Goal: Task Accomplishment & Management: Manage account settings

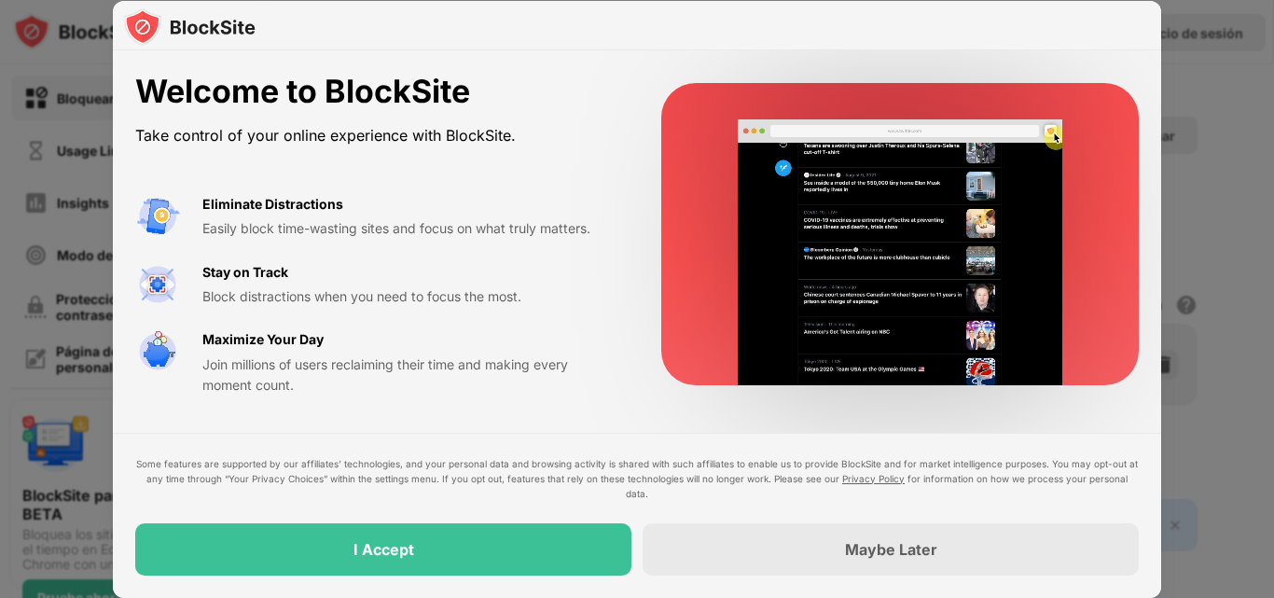
click at [1135, 299] on div at bounding box center [899, 234] width 477 height 302
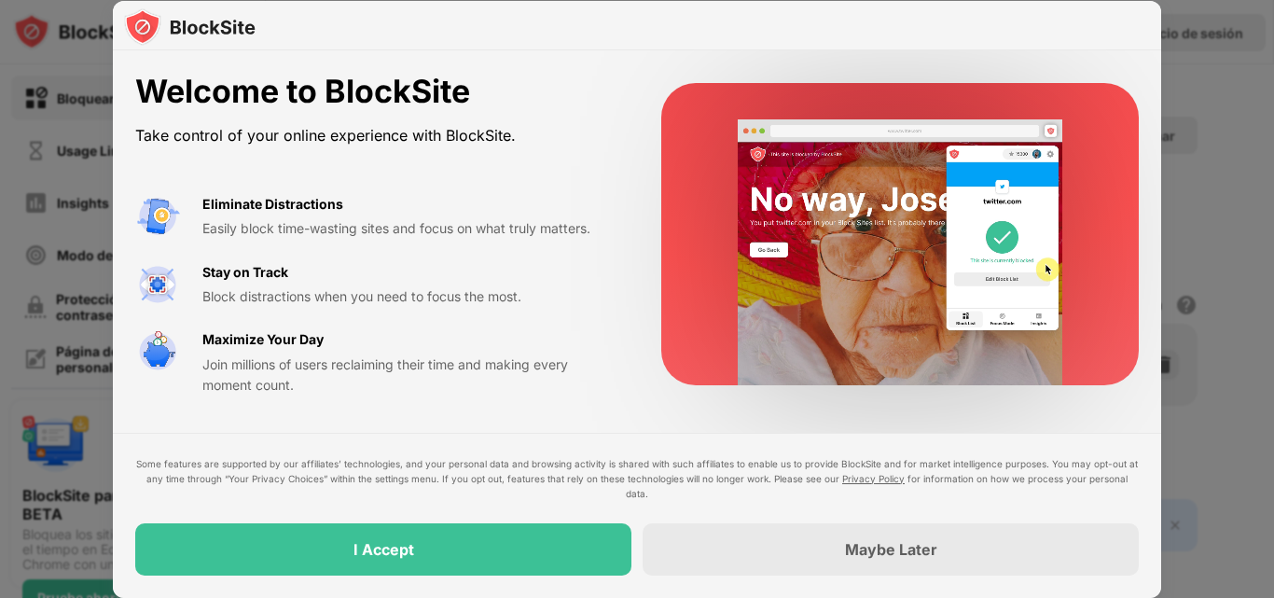
click at [705, 562] on div "Maybe Later" at bounding box center [891, 549] width 496 height 52
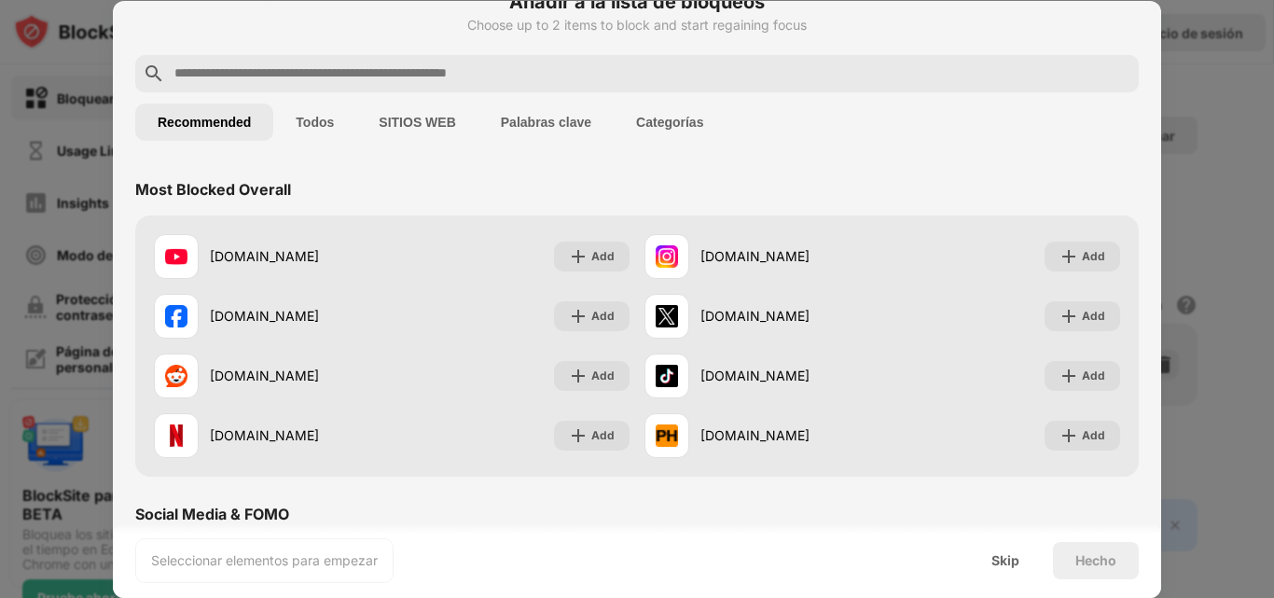
scroll to position [85, 0]
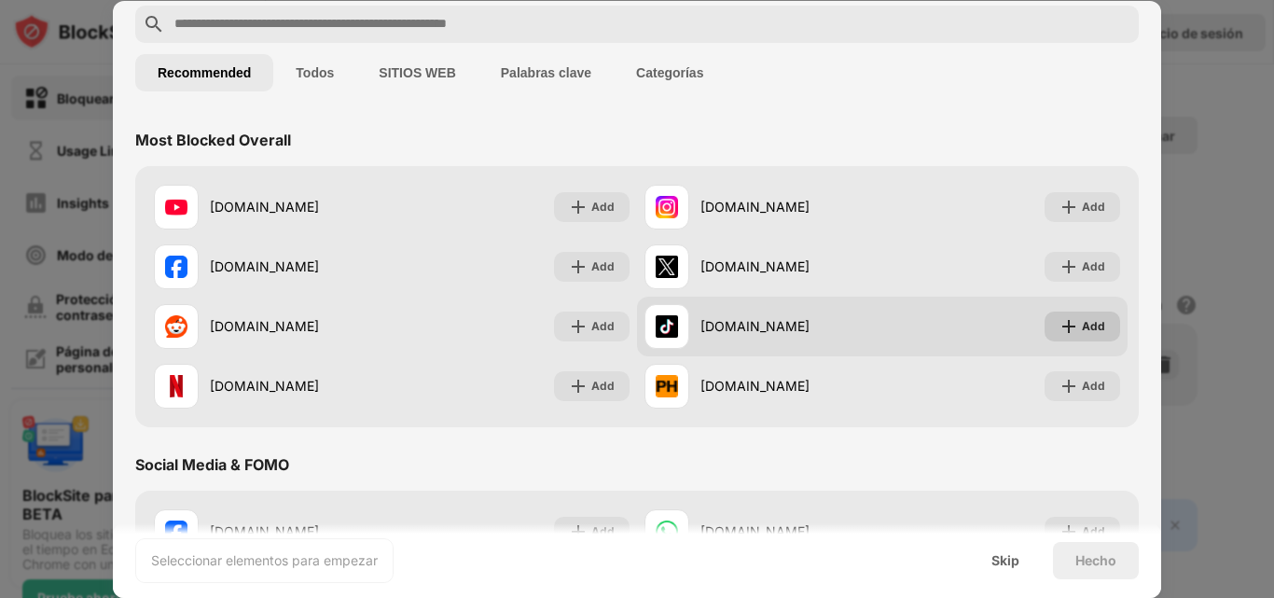
click at [1059, 325] on img at bounding box center [1068, 326] width 19 height 19
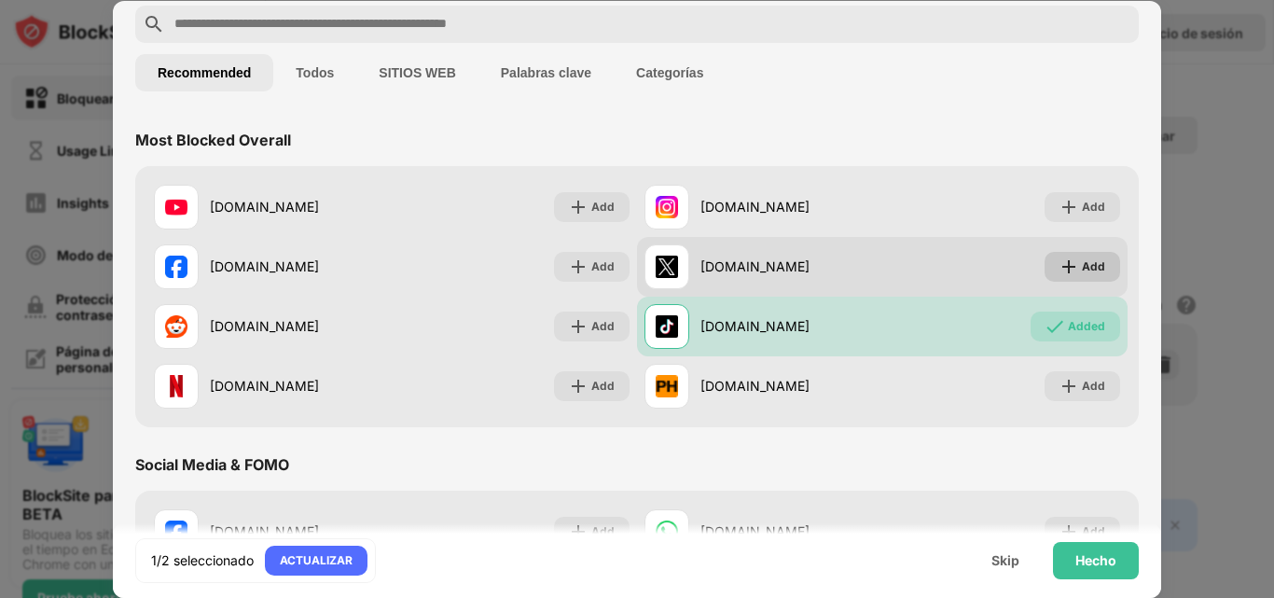
click at [1063, 264] on img at bounding box center [1068, 266] width 19 height 19
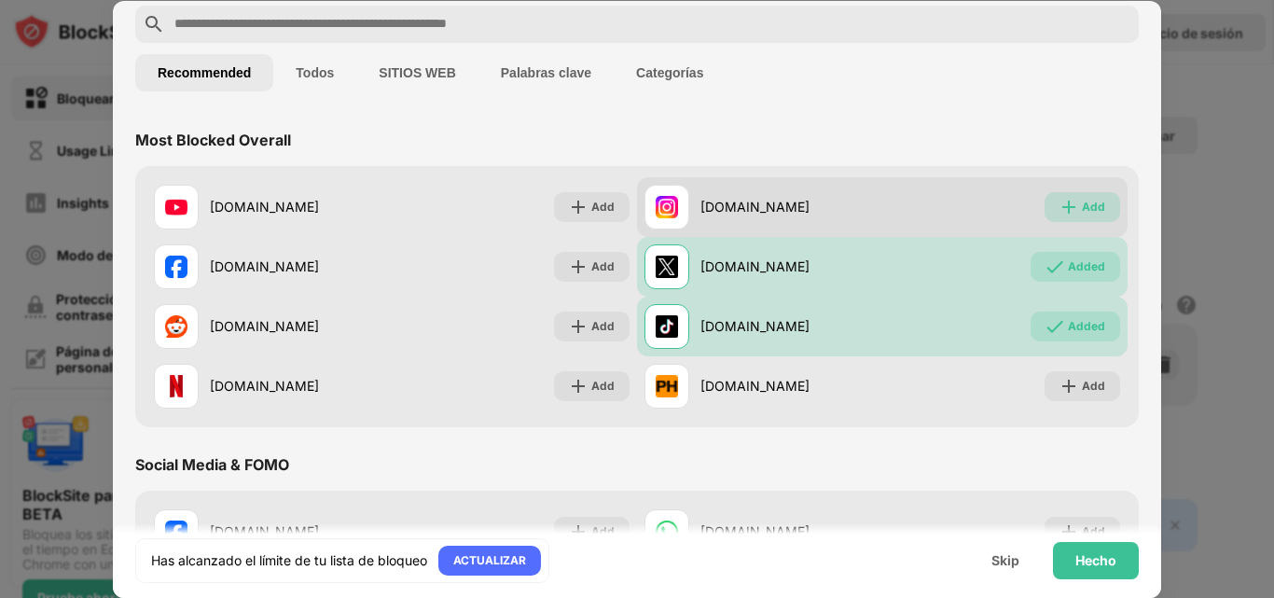
click at [1062, 214] on img at bounding box center [1068, 207] width 19 height 19
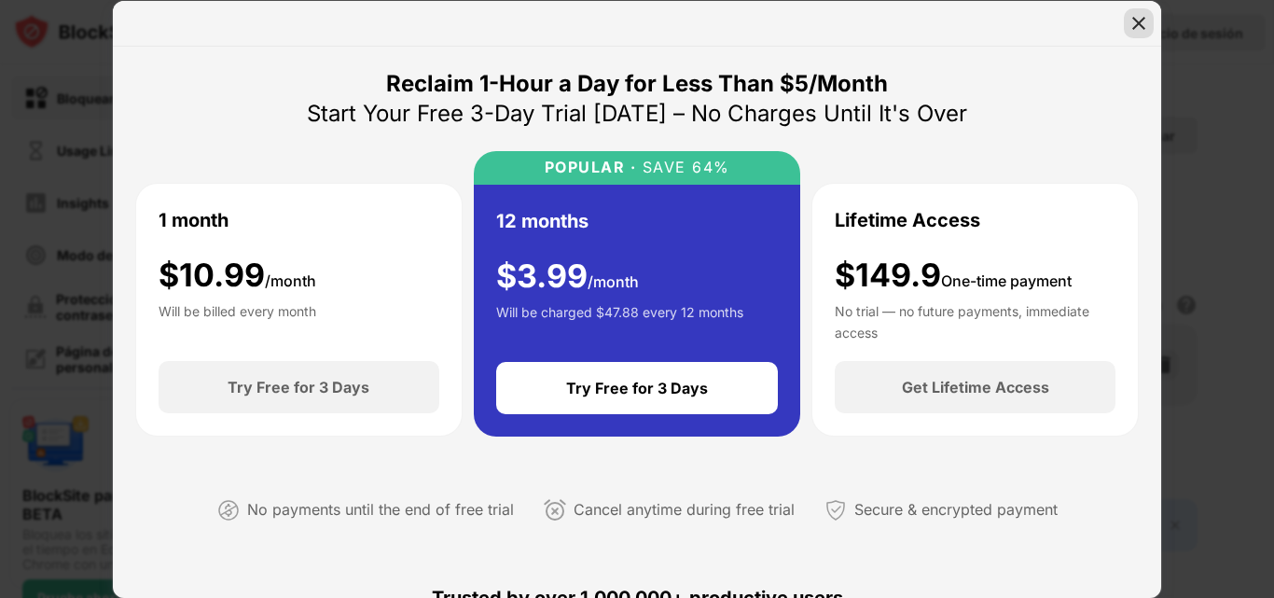
click at [1138, 16] on img at bounding box center [1138, 23] width 19 height 19
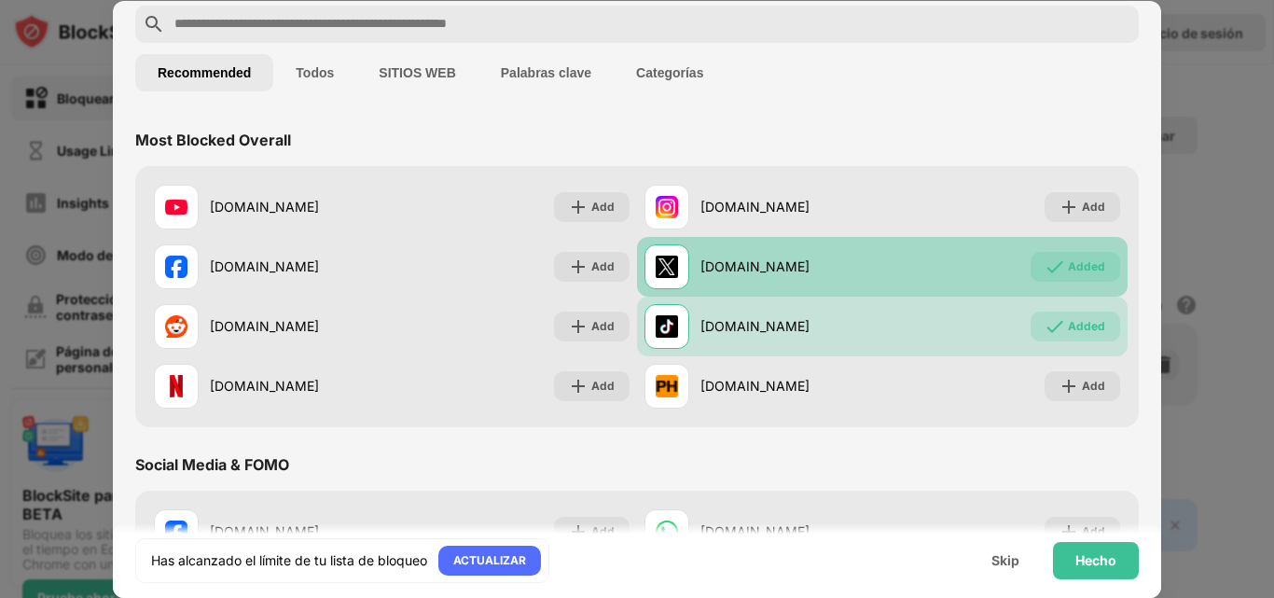
click at [963, 261] on div "x.com Added" at bounding box center [882, 267] width 491 height 60
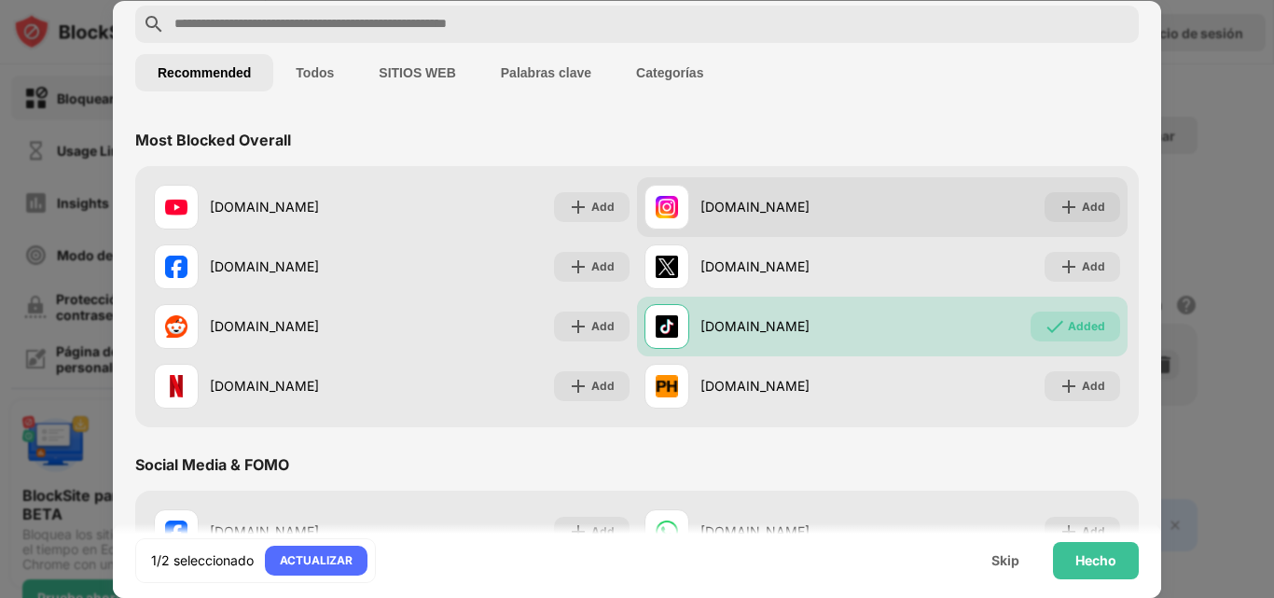
click at [969, 207] on div "instagram.com Add" at bounding box center [882, 207] width 491 height 60
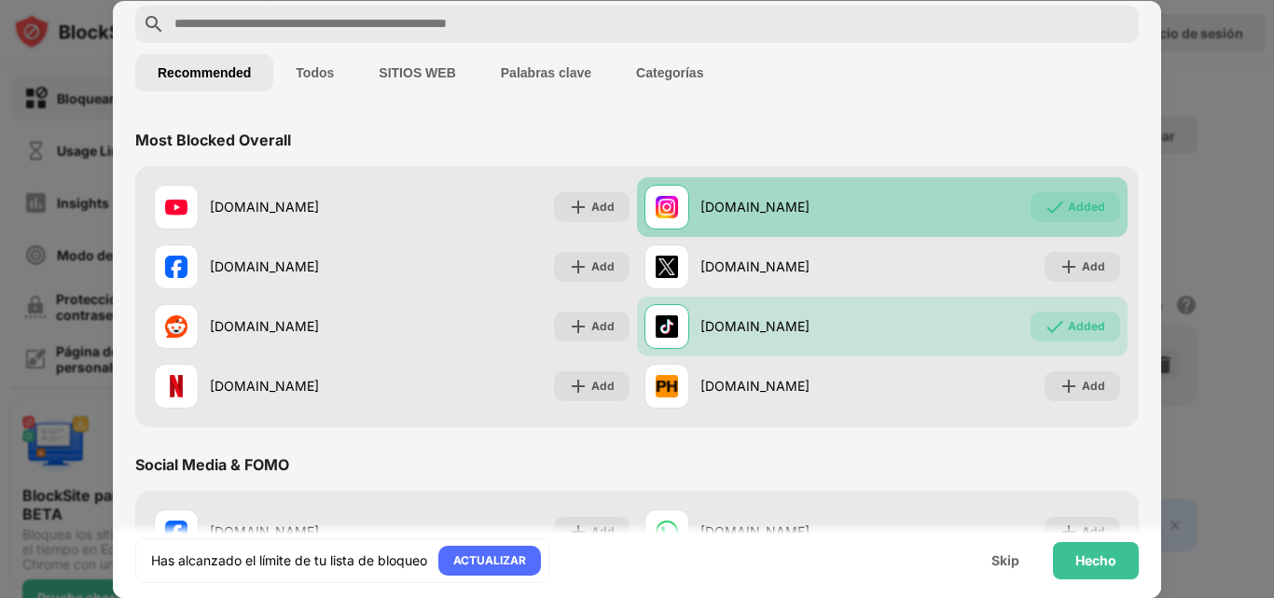
click at [968, 214] on div "instagram.com Added" at bounding box center [882, 207] width 491 height 60
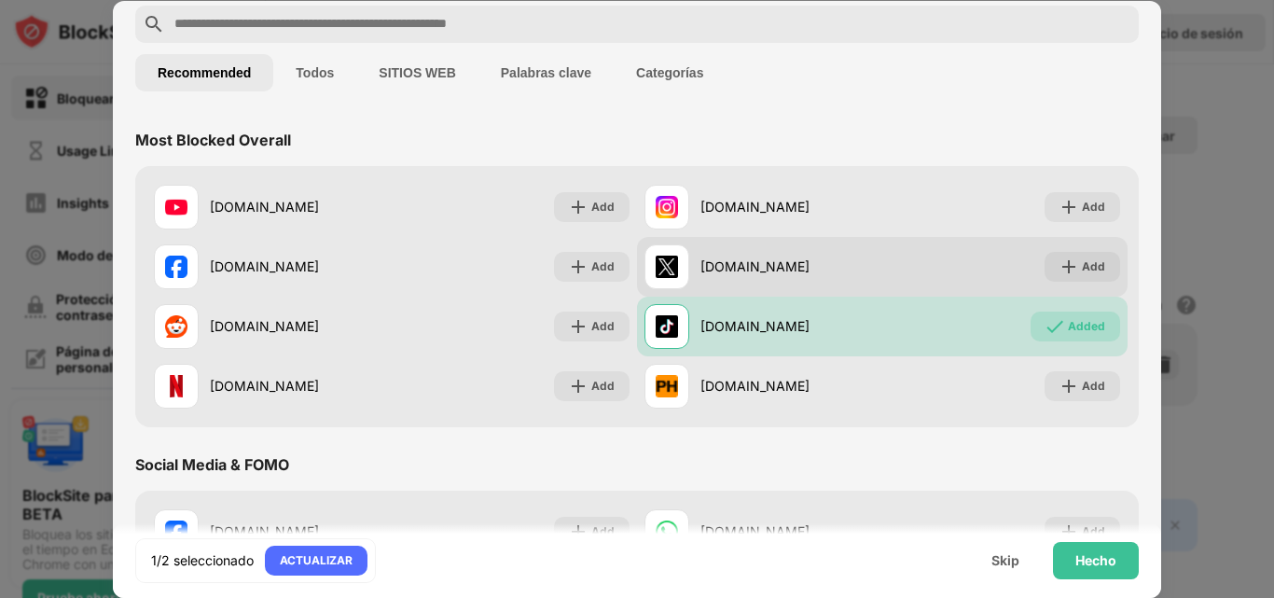
click at [957, 249] on div "x.com Add" at bounding box center [882, 267] width 491 height 60
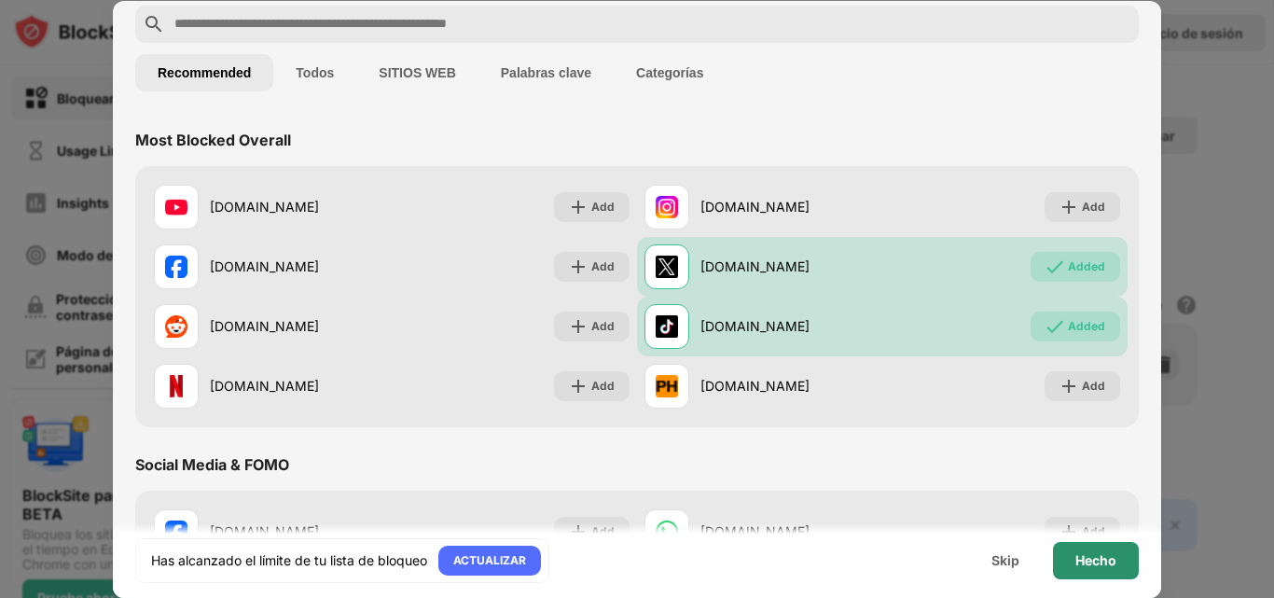
click at [1072, 553] on div "Hecho" at bounding box center [1096, 560] width 86 height 37
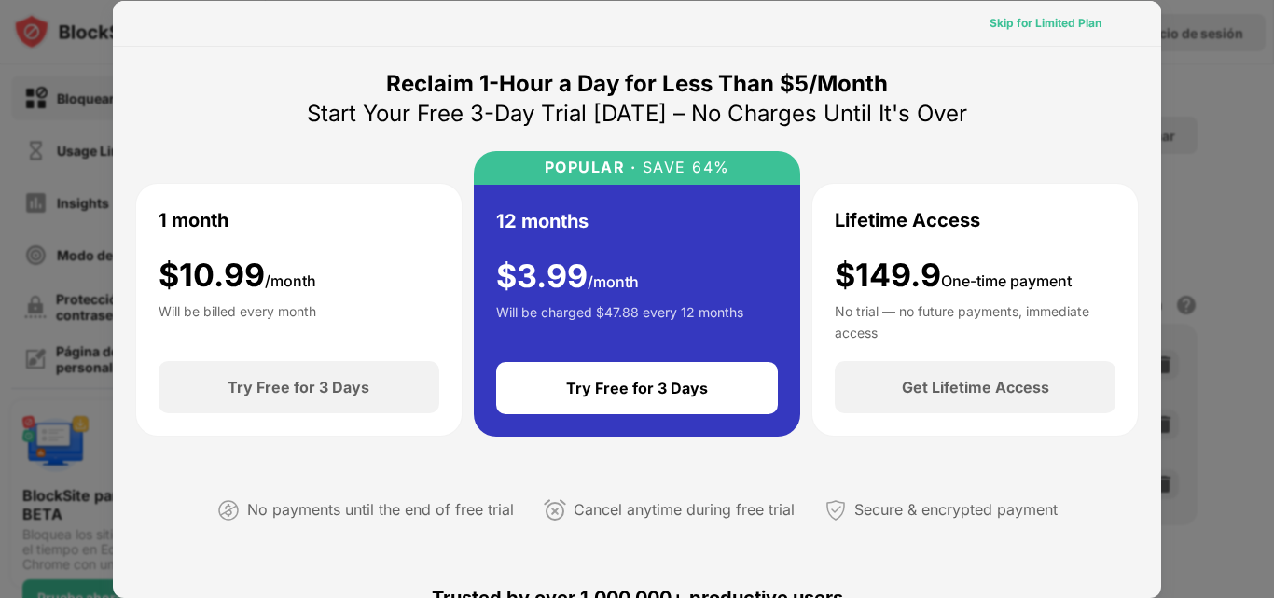
click at [1016, 31] on div "Skip for Limited Plan" at bounding box center [1045, 23] width 112 height 19
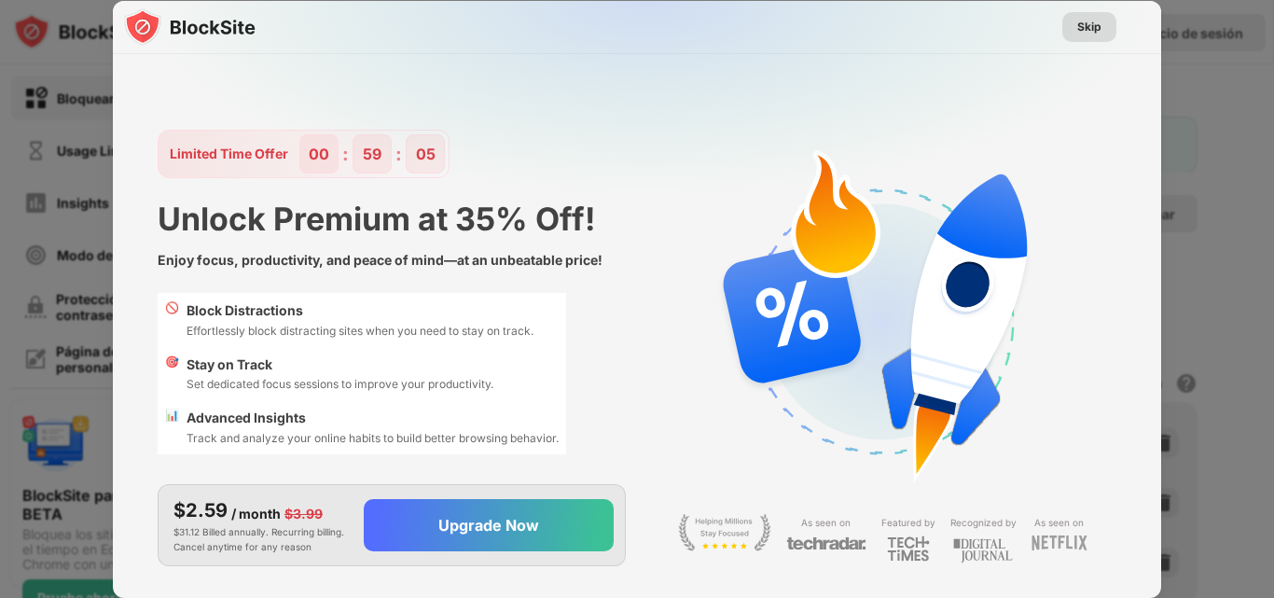
click at [1094, 20] on div "Skip" at bounding box center [1089, 27] width 24 height 19
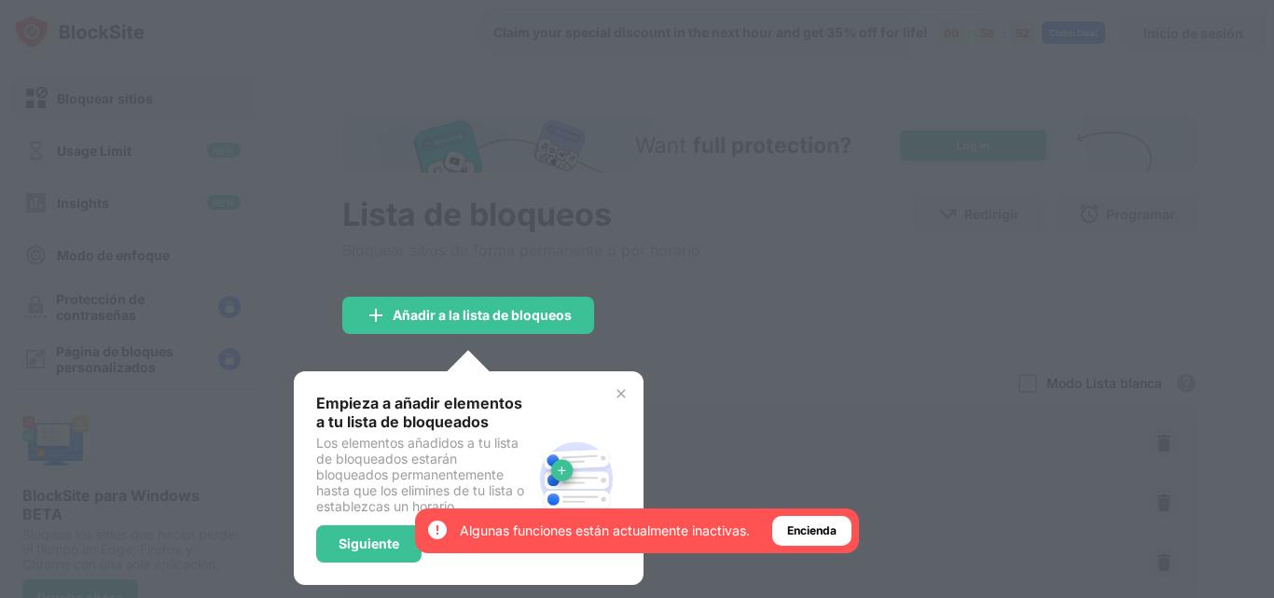
click at [625, 394] on img at bounding box center [621, 393] width 15 height 15
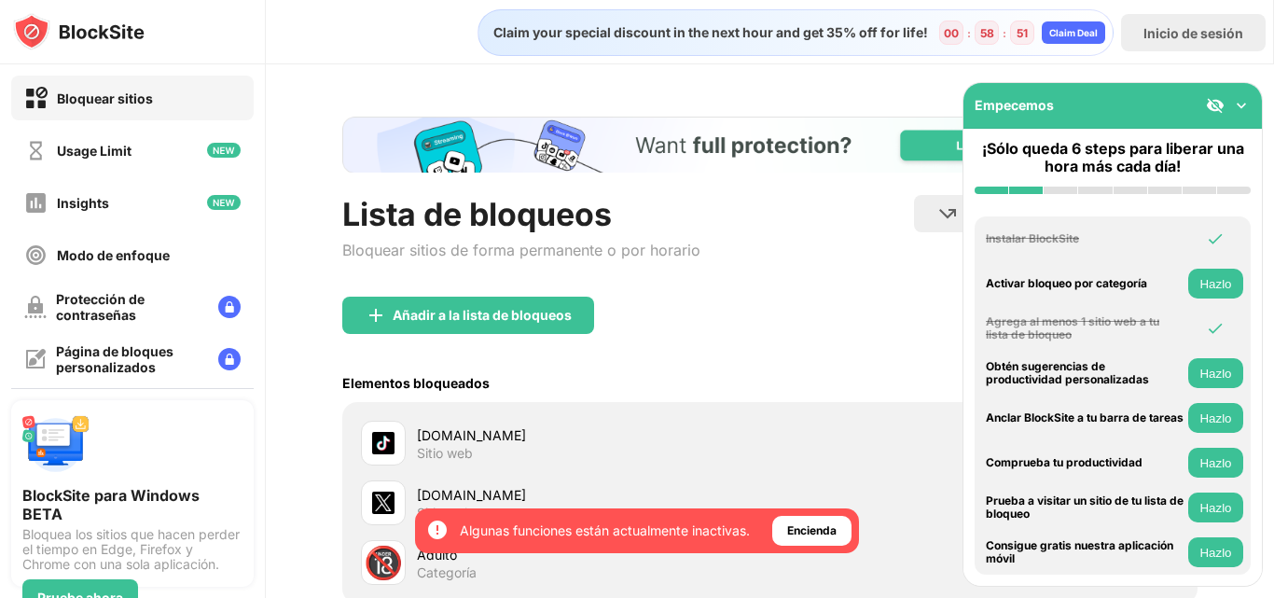
click at [680, 299] on div "Añadir a la lista de bloqueos" at bounding box center [769, 330] width 855 height 67
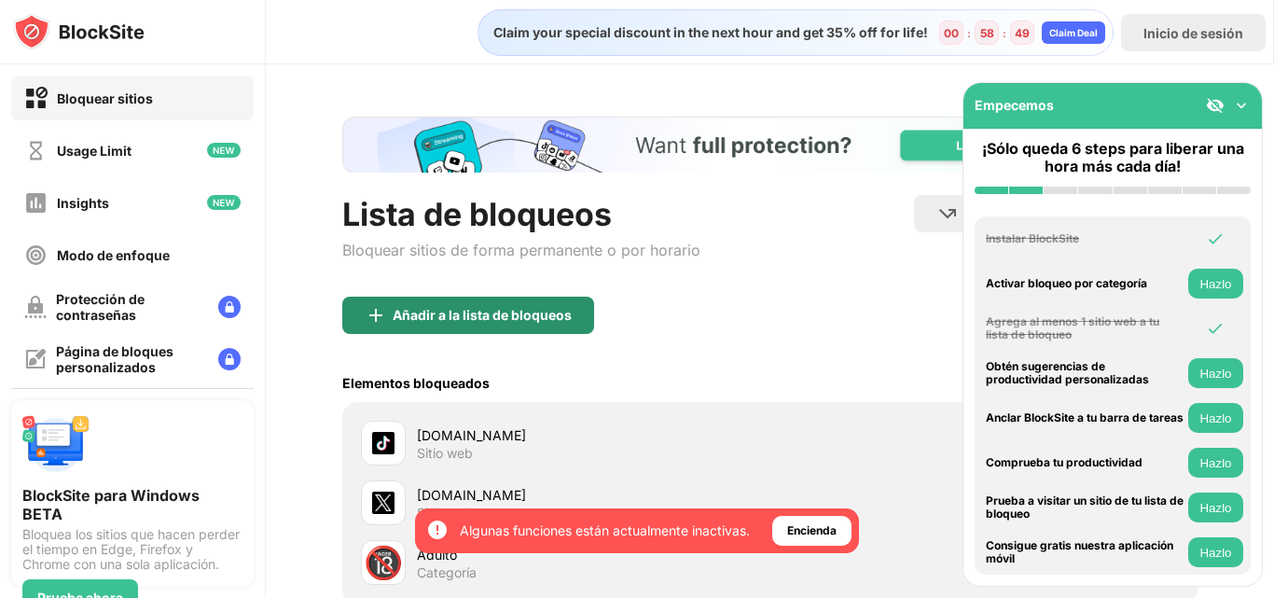
click at [564, 321] on div "Añadir a la lista de bloqueos" at bounding box center [482, 315] width 179 height 15
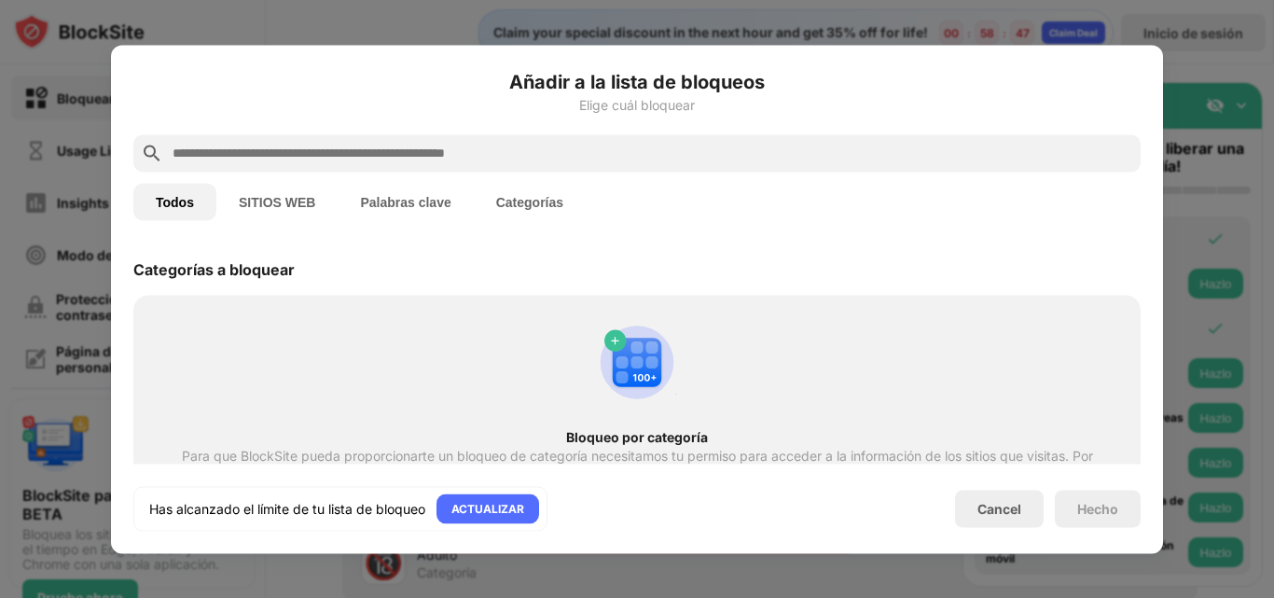
click at [1132, 83] on h6 "Añadir a la lista de bloqueos" at bounding box center [636, 81] width 1007 height 28
click at [1006, 512] on div "Cancel" at bounding box center [999, 509] width 44 height 16
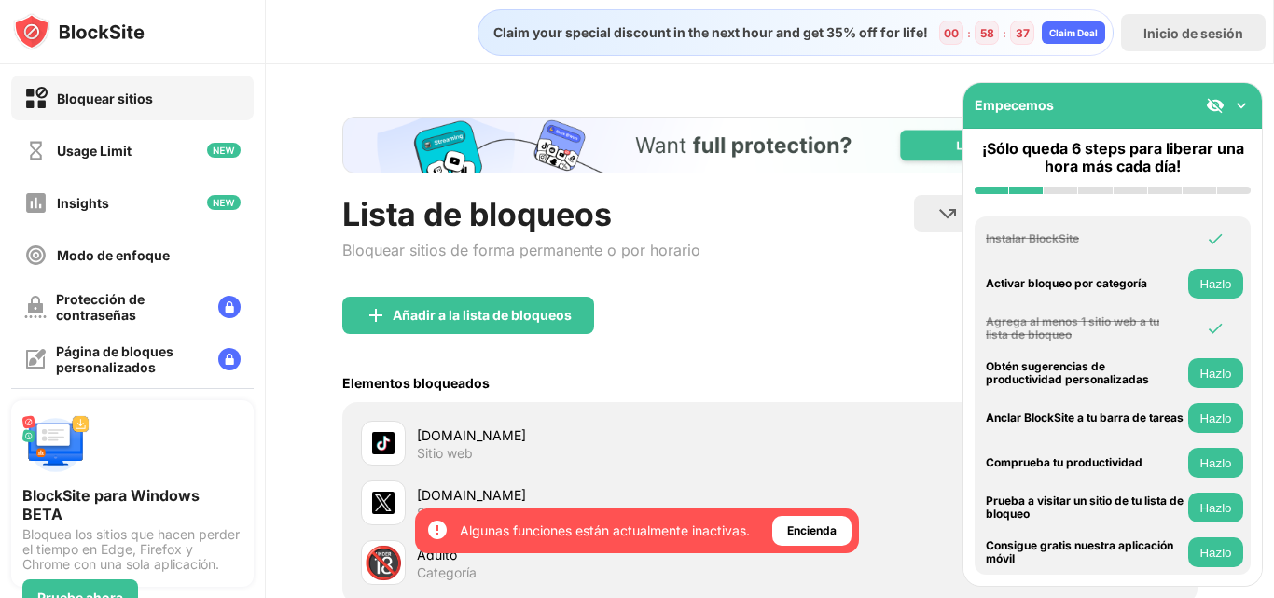
click at [824, 522] on div "Encienda" at bounding box center [811, 530] width 49 height 19
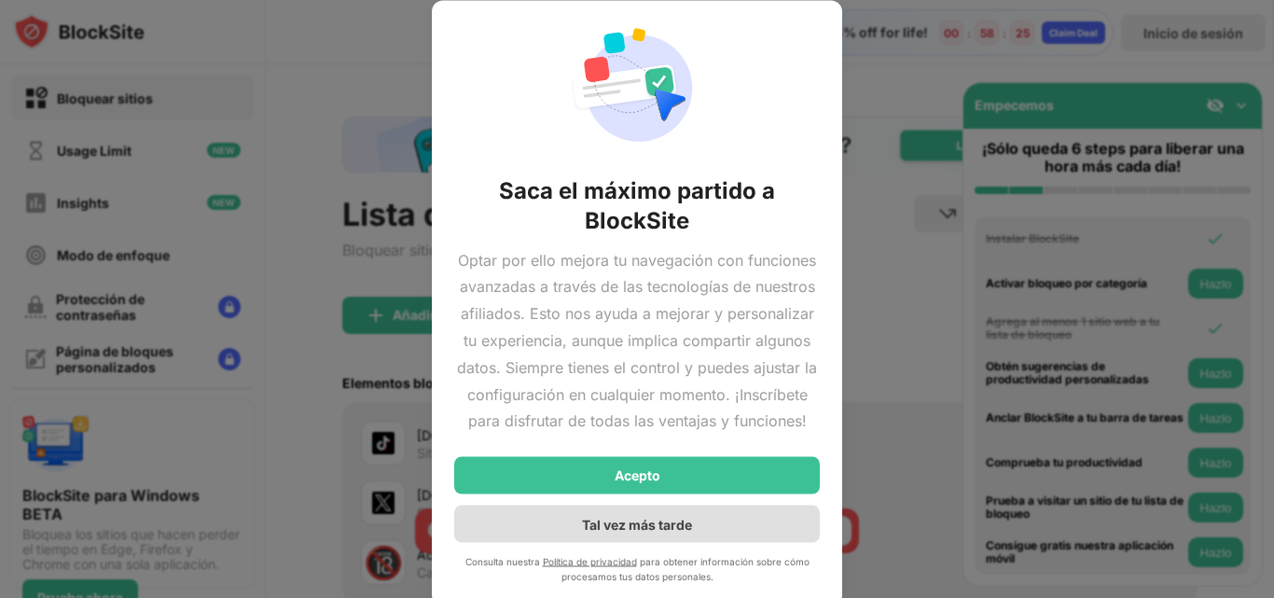
click at [719, 520] on div "Tal vez más tarde" at bounding box center [637, 523] width 366 height 37
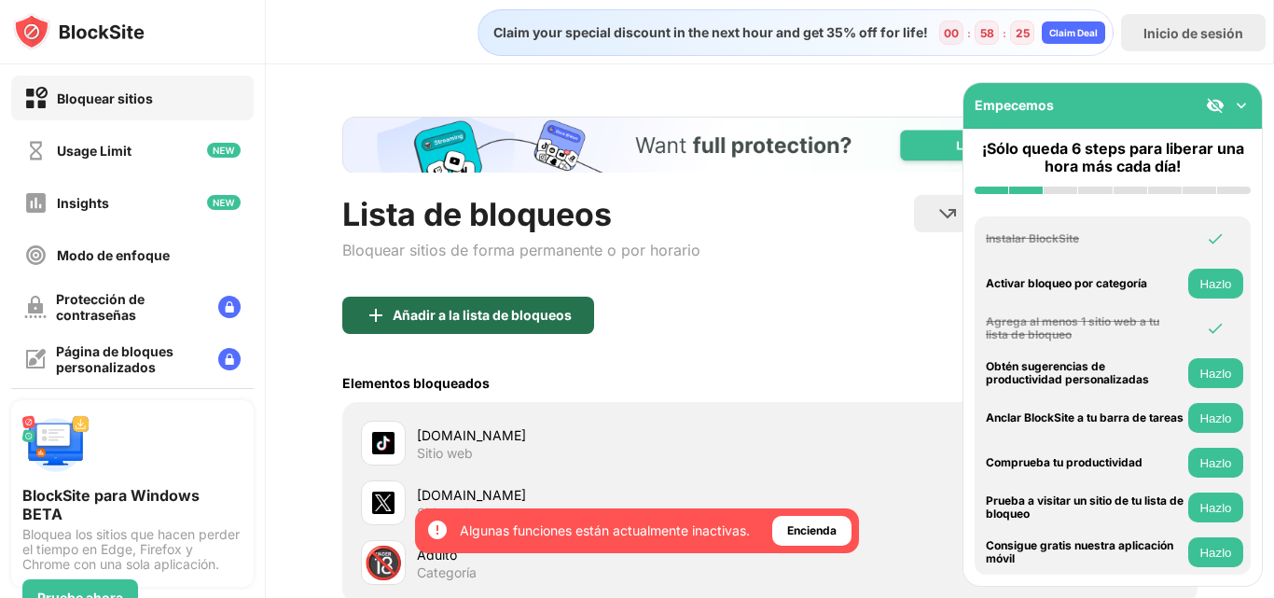
click at [485, 306] on div "Añadir a la lista de bloqueos" at bounding box center [468, 315] width 252 height 37
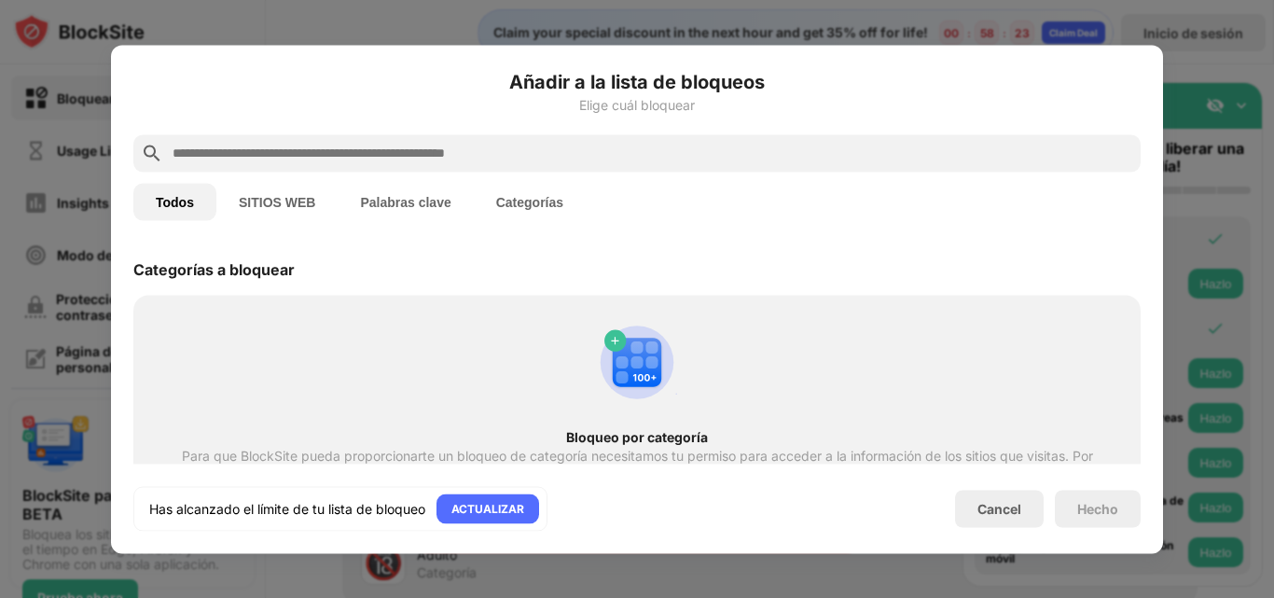
click at [304, 236] on div "Añadir a la lista de bloqueos Elige cuál bloquear Todos SITIOS WEB Palabras cla…" at bounding box center [636, 298] width 1007 height 463
click at [296, 218] on button "SITIOS WEB" at bounding box center [276, 201] width 121 height 37
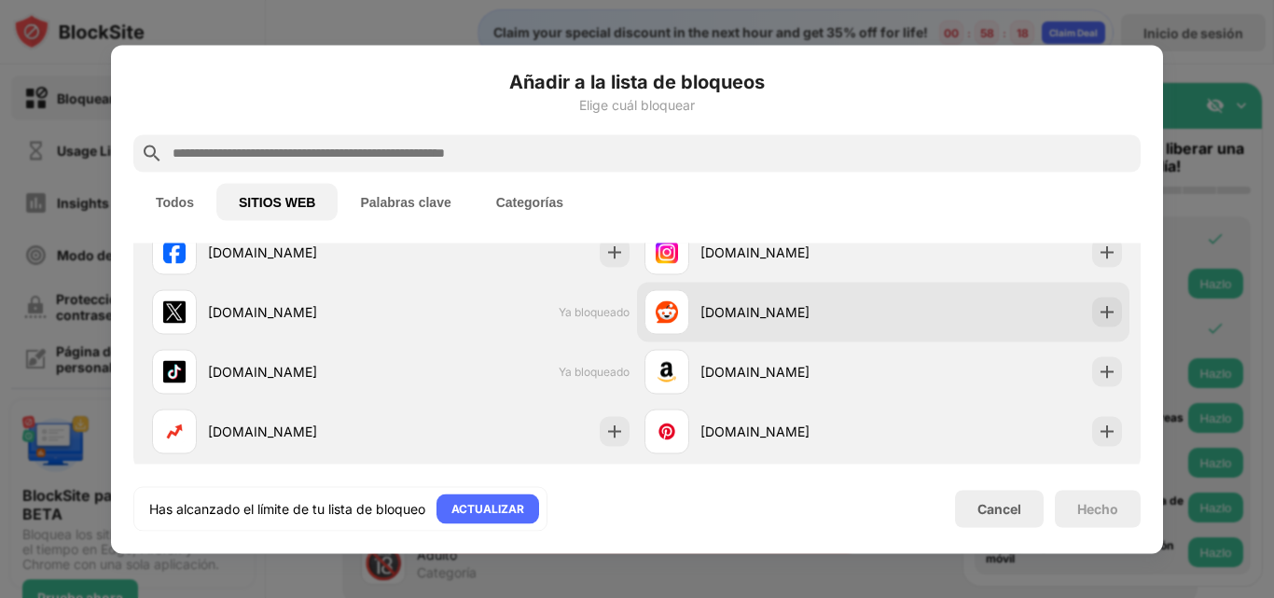
scroll to position [155, 0]
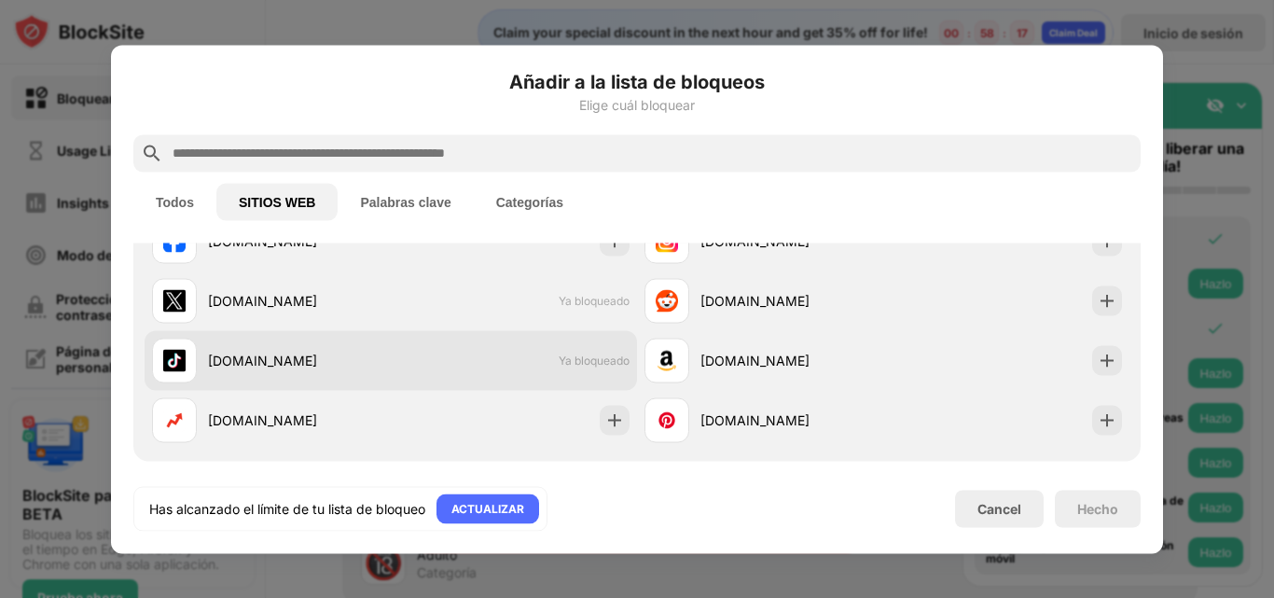
click at [560, 346] on div "tiktok.com Ya bloqueado" at bounding box center [391, 360] width 492 height 60
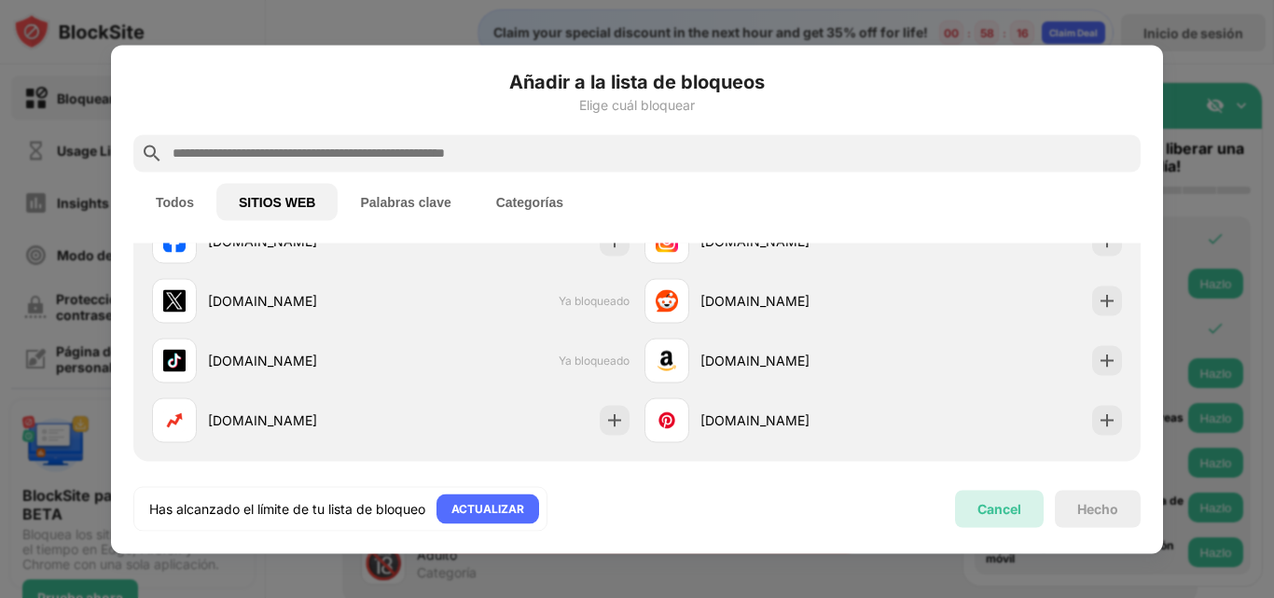
click at [972, 509] on div "Cancel" at bounding box center [999, 508] width 89 height 37
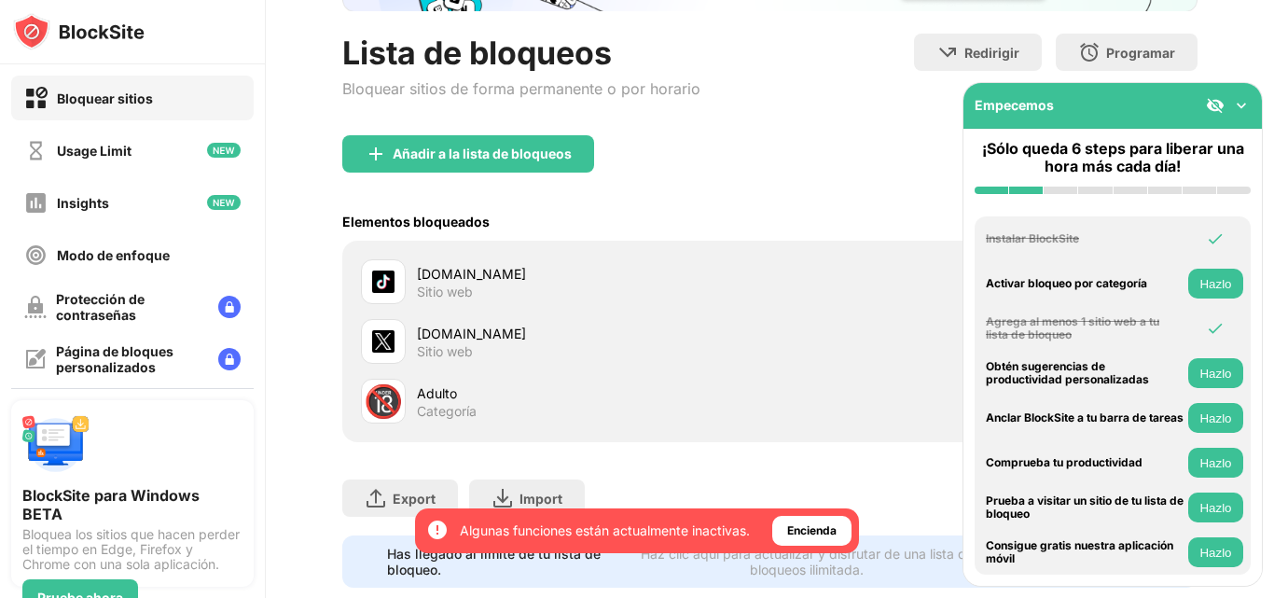
scroll to position [217, 0]
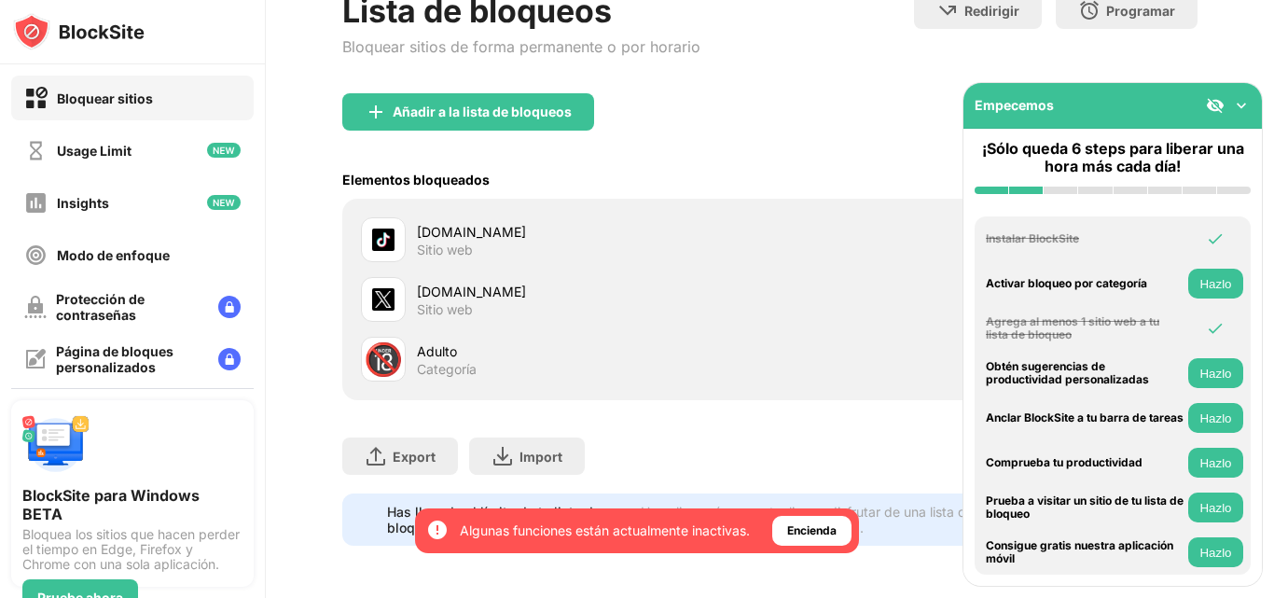
click at [1237, 108] on img at bounding box center [1241, 105] width 19 height 19
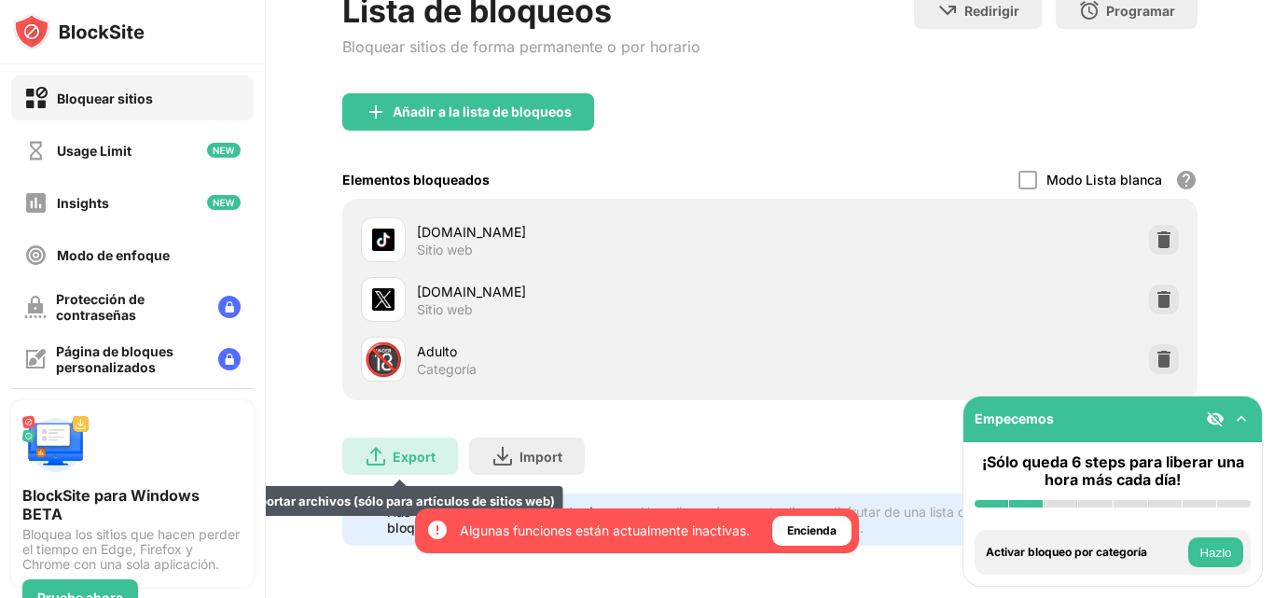
click at [438, 445] on div "Export Exportar archivos (sólo para artículos de sitios web)" at bounding box center [400, 455] width 116 height 37
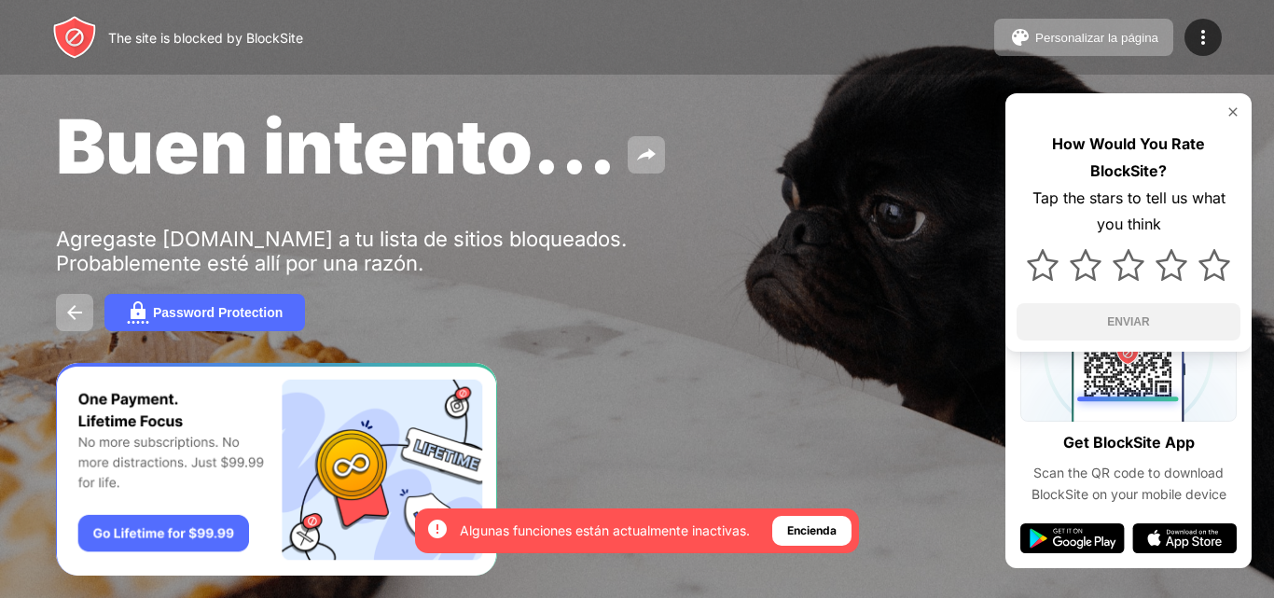
click at [1243, 104] on div "How Would You Rate BlockSite? Tap the stars to tell us what you think ENVIAR" at bounding box center [1128, 222] width 246 height 258
click at [1237, 108] on img at bounding box center [1232, 111] width 15 height 15
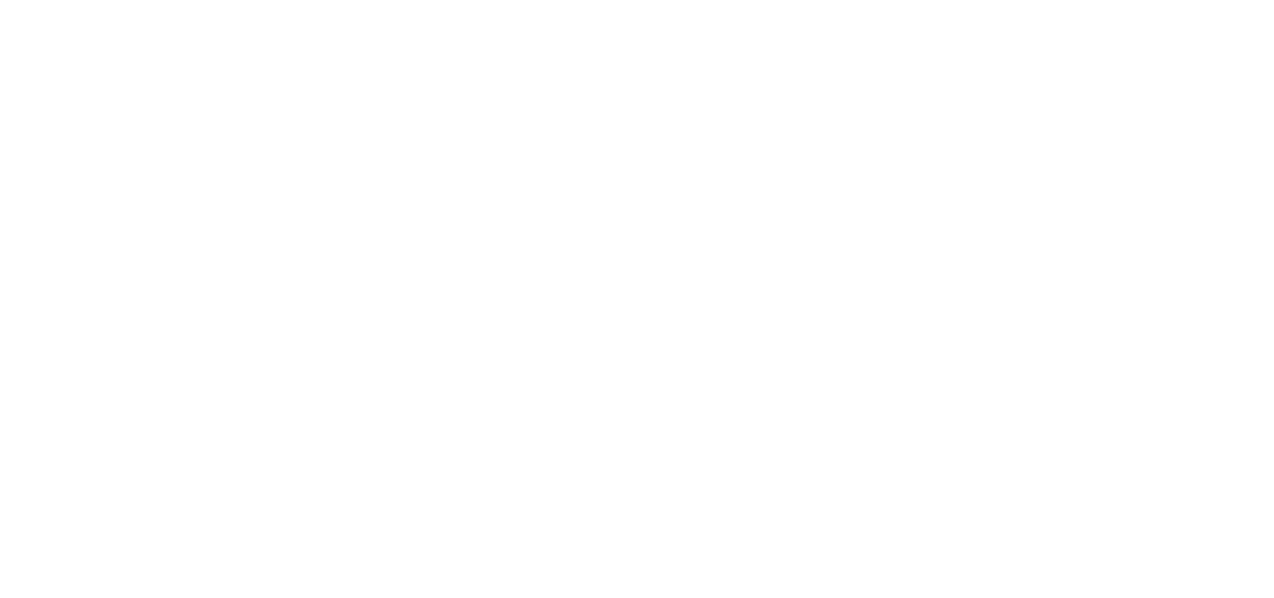
click at [309, 7] on html at bounding box center [637, 3] width 1274 height 7
